Goal: Information Seeking & Learning: Learn about a topic

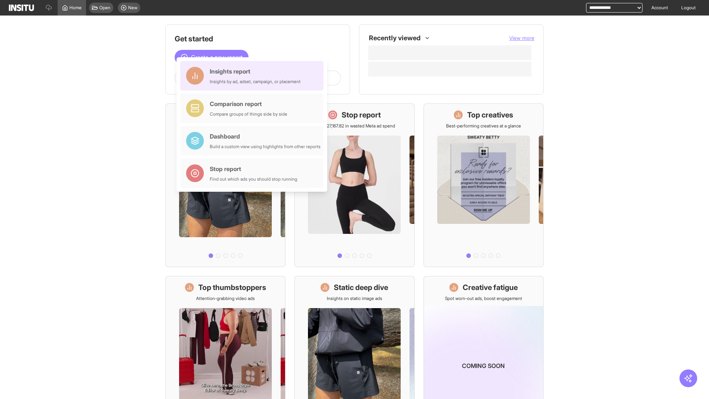
click at [254, 76] on div "Insights report Insights by ad, adset, campaign, or placement" at bounding box center [255, 76] width 91 height 18
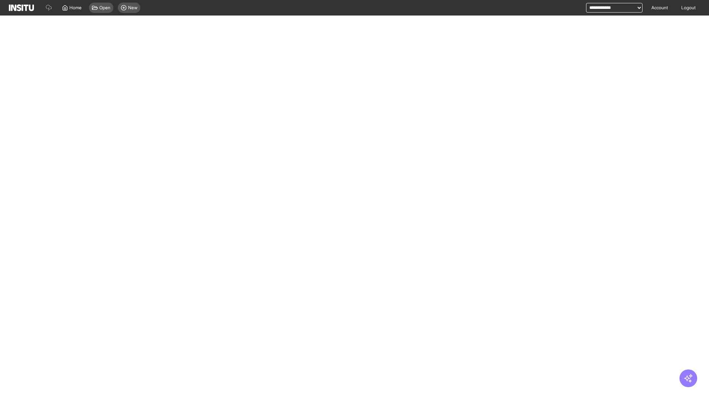
select select "**"
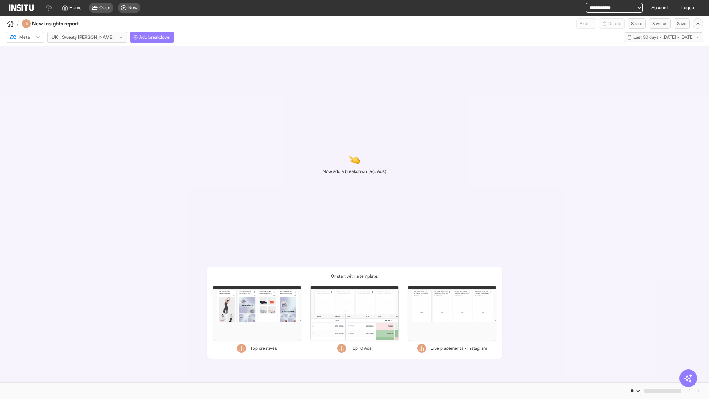
click at [25, 37] on div at bounding box center [20, 37] width 21 height 7
